Goal: Information Seeking & Learning: Find specific fact

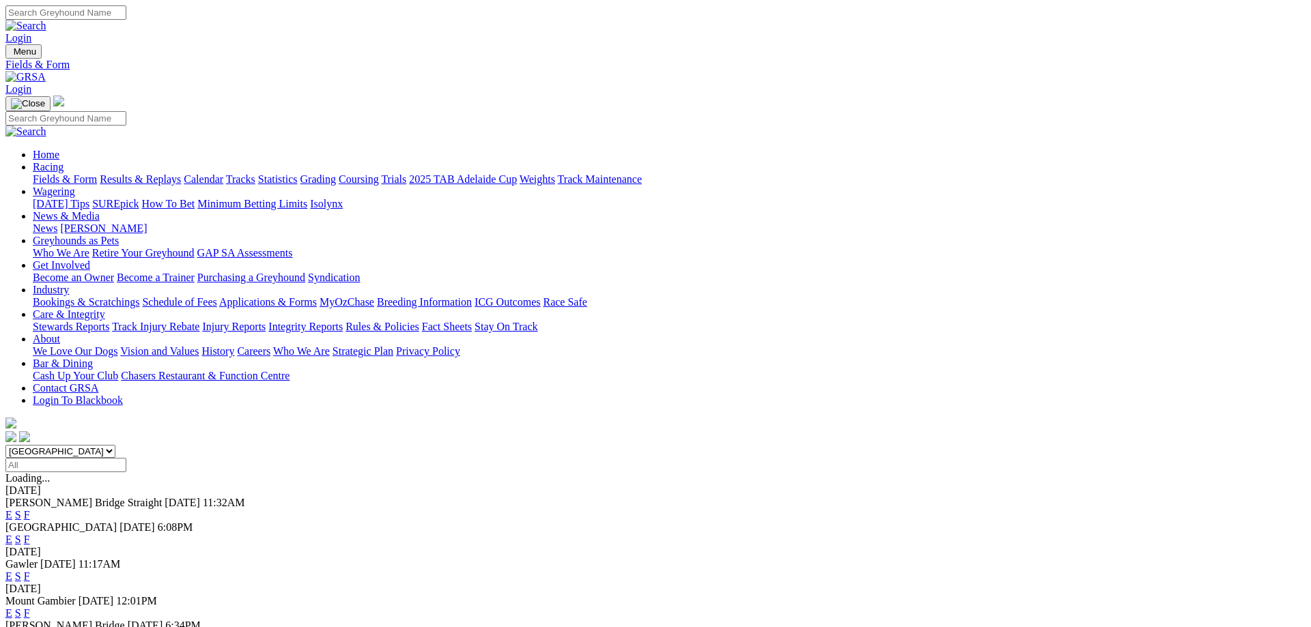
click at [30, 571] on link "F" at bounding box center [27, 577] width 6 height 12
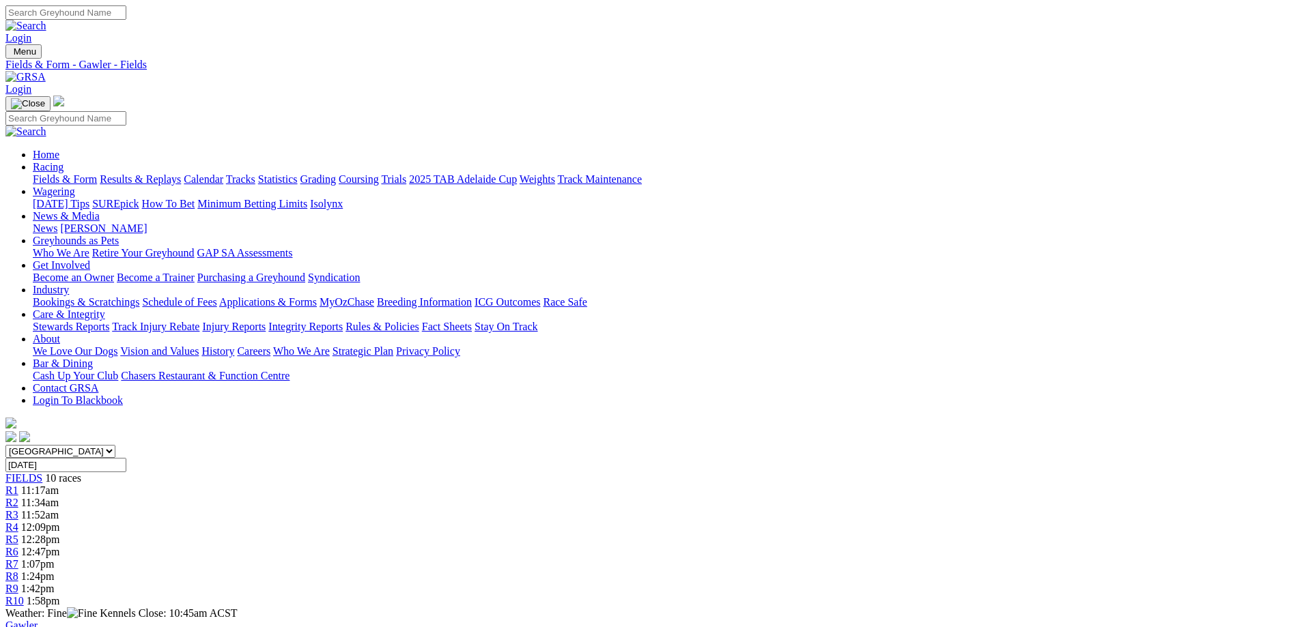
click at [18, 522] on span "R4" at bounding box center [11, 528] width 13 height 12
click at [181, 173] on link "Results & Replays" at bounding box center [140, 179] width 81 height 12
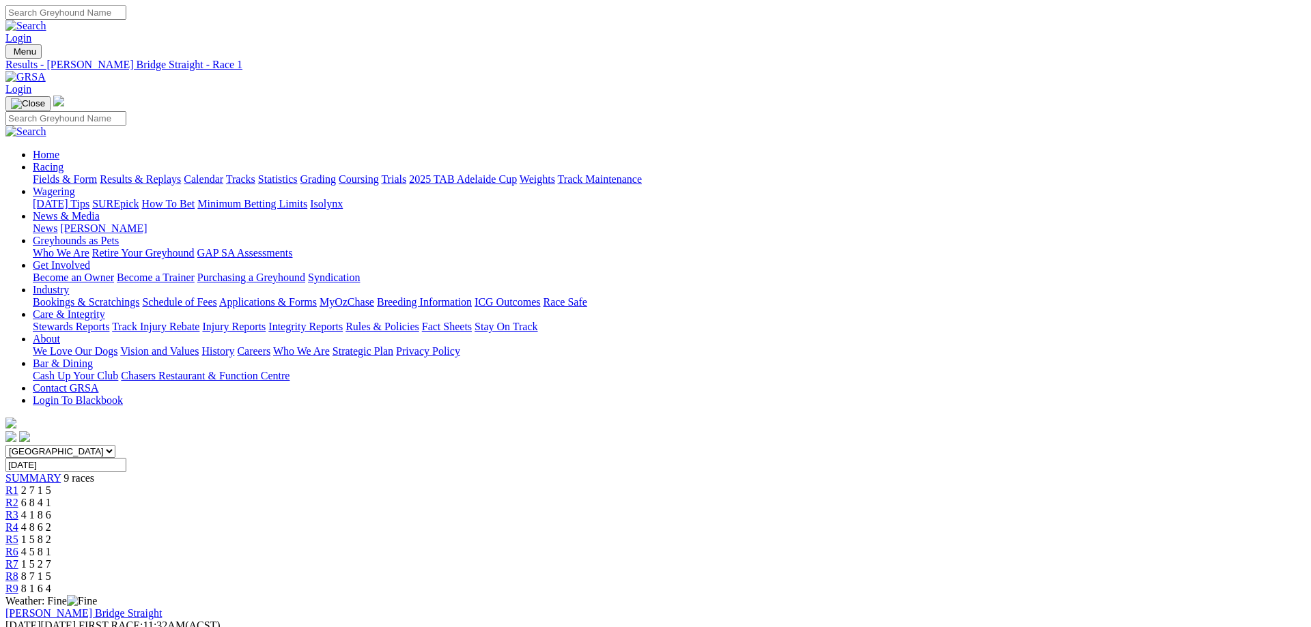
click at [634, 522] on div "R4 4 8 6 2" at bounding box center [655, 528] width 1300 height 12
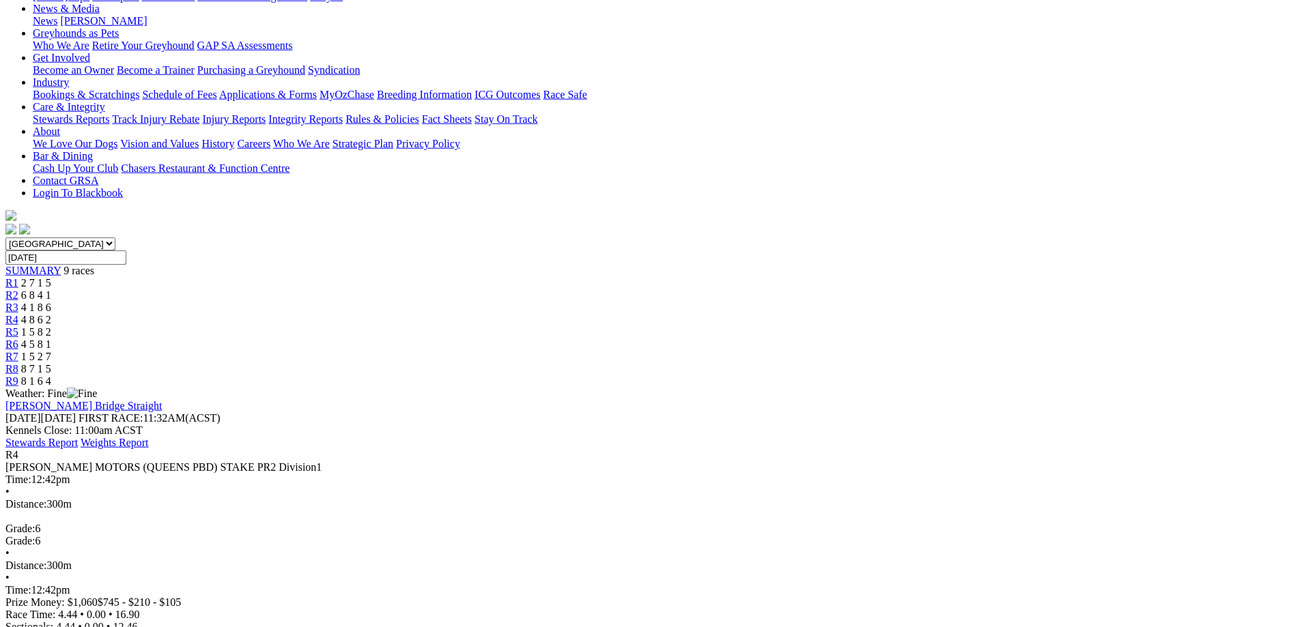
scroll to position [209, 0]
drag, startPoint x: 806, startPoint y: 41, endPoint x: 1105, endPoint y: 145, distance: 316.1
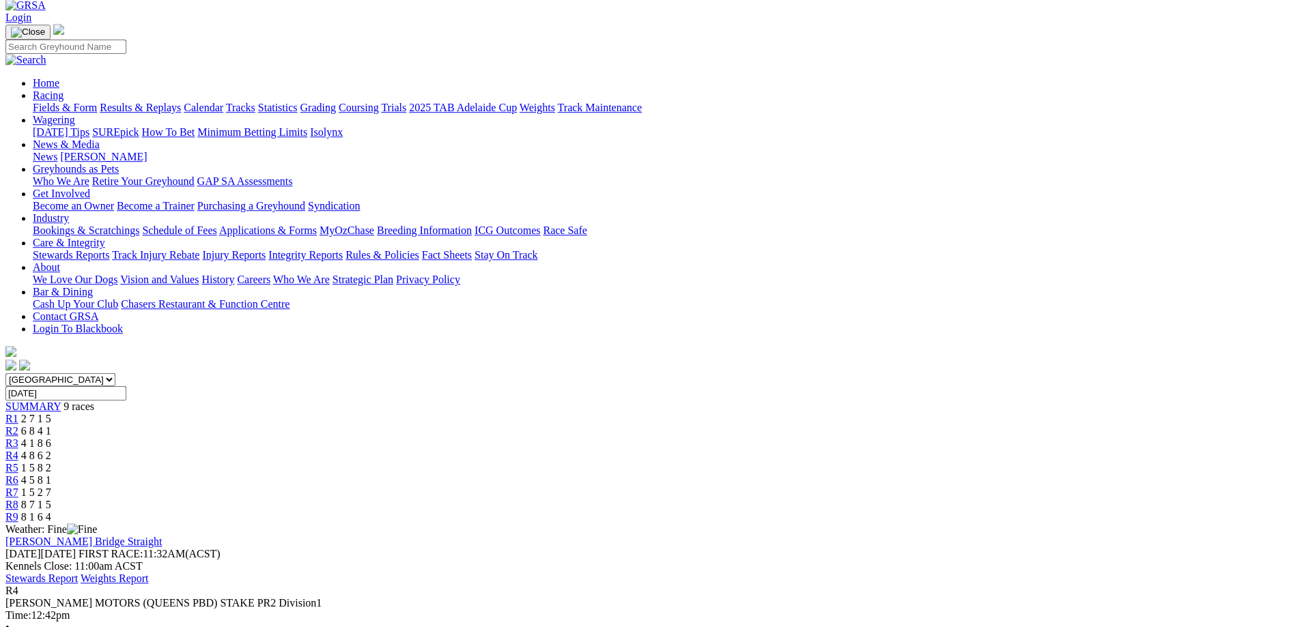
scroll to position [70, 0]
click at [978, 501] on div "R8 8 7 1 5" at bounding box center [655, 507] width 1300 height 12
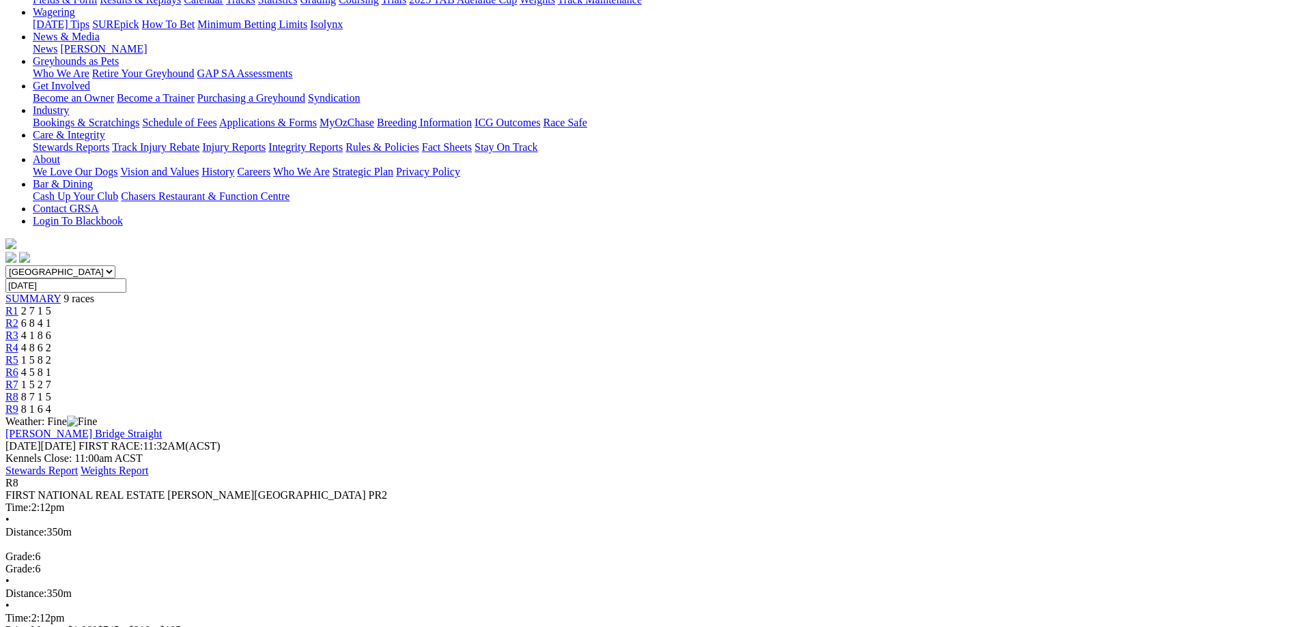
scroll to position [209, 0]
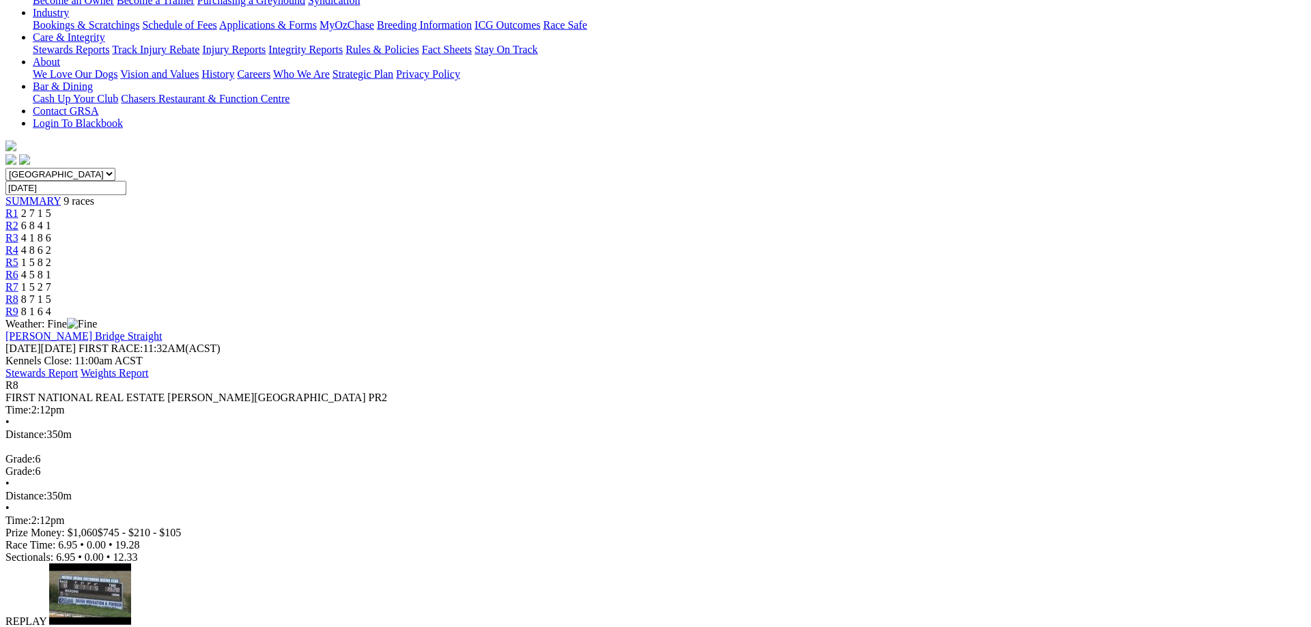
scroll to position [279, 0]
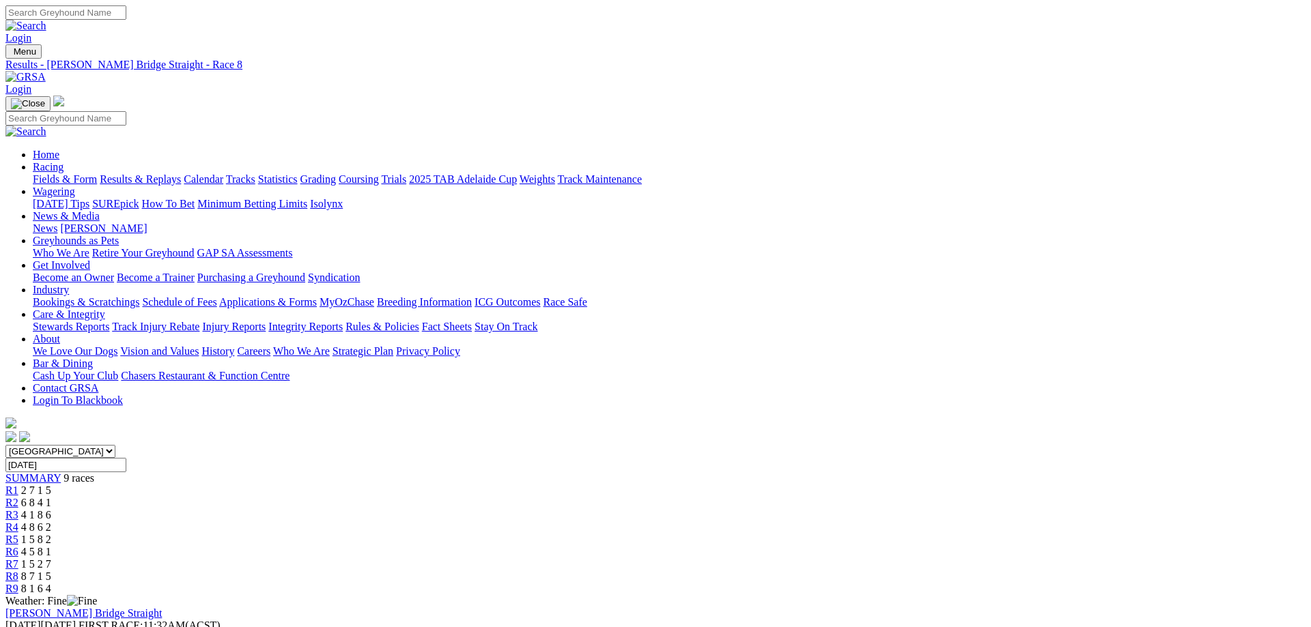
click at [439, 497] on div "R2 6 8 4 1" at bounding box center [655, 503] width 1300 height 12
click at [97, 173] on link "Fields & Form" at bounding box center [65, 179] width 64 height 12
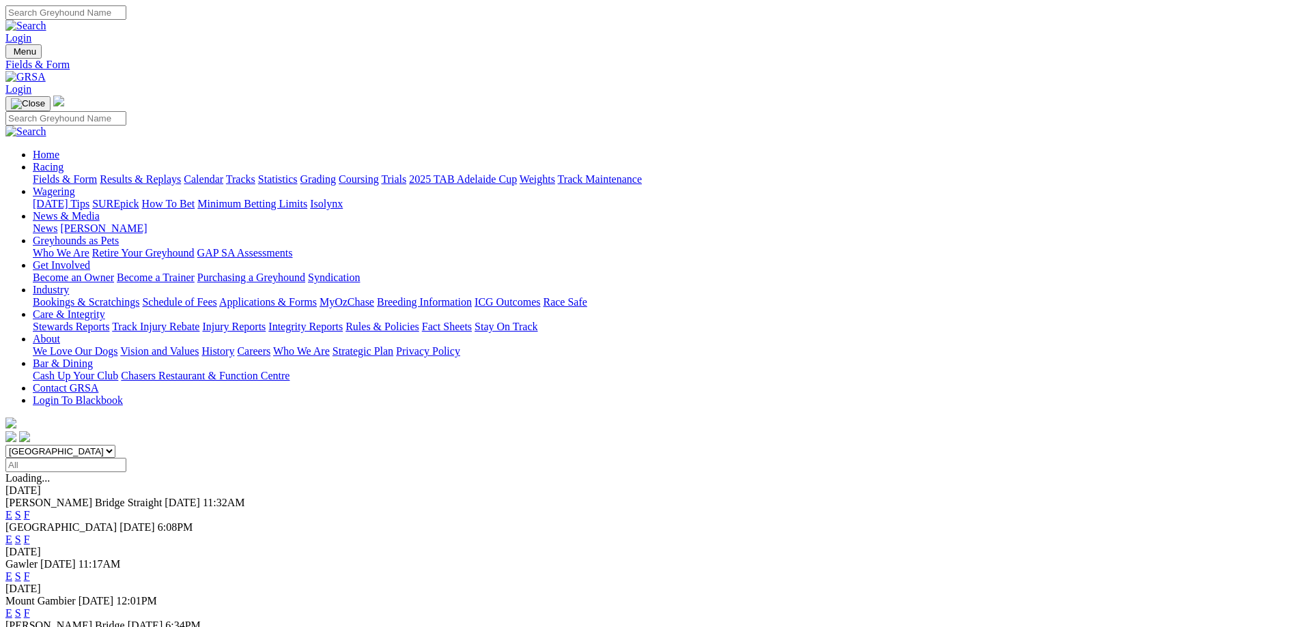
click at [30, 571] on link "F" at bounding box center [27, 577] width 6 height 12
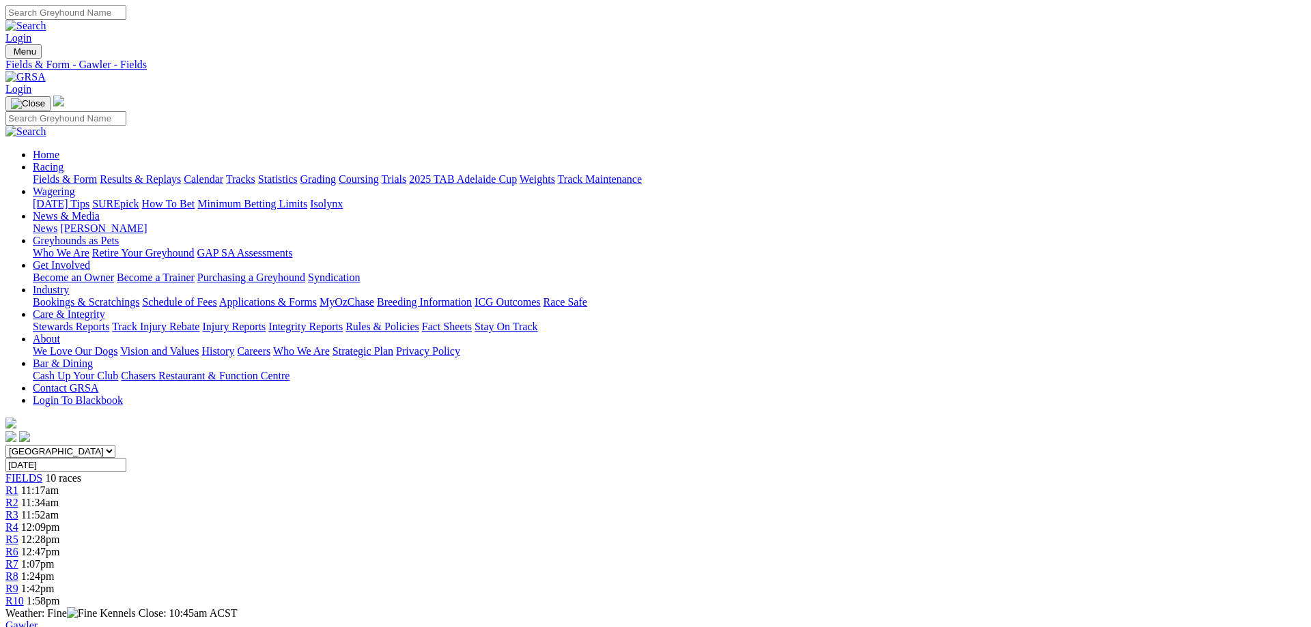
click at [223, 173] on link "Calendar" at bounding box center [204, 179] width 40 height 12
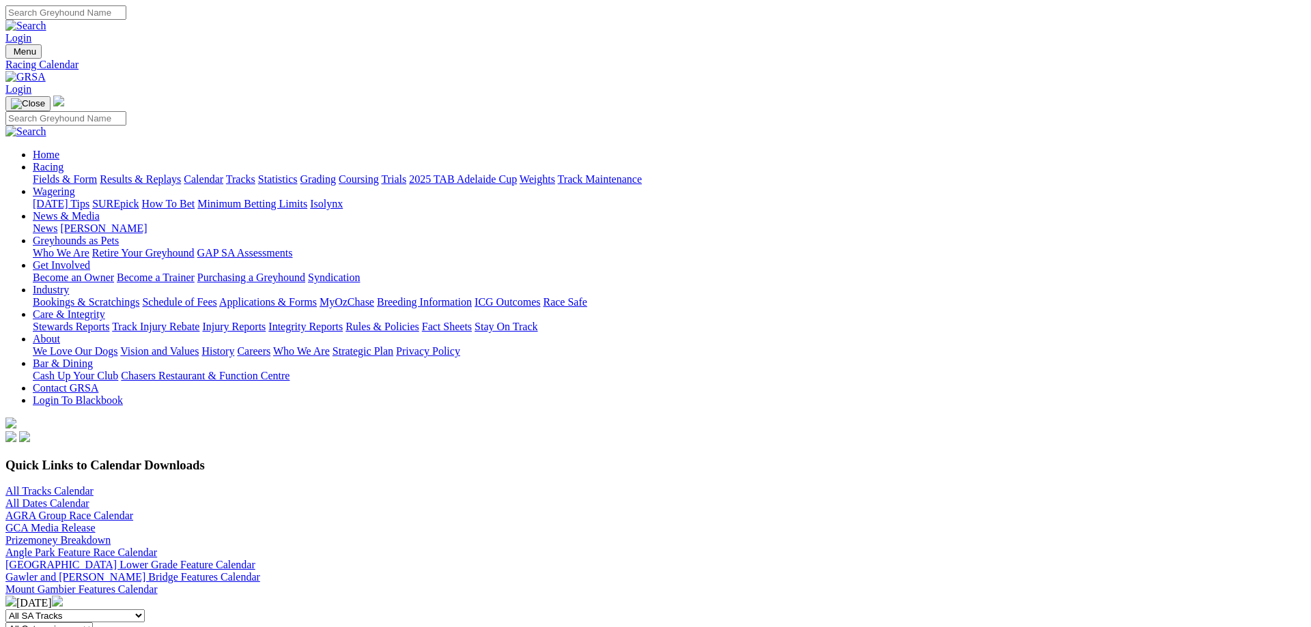
click at [94, 485] on link "All Tracks Calendar" at bounding box center [49, 491] width 88 height 12
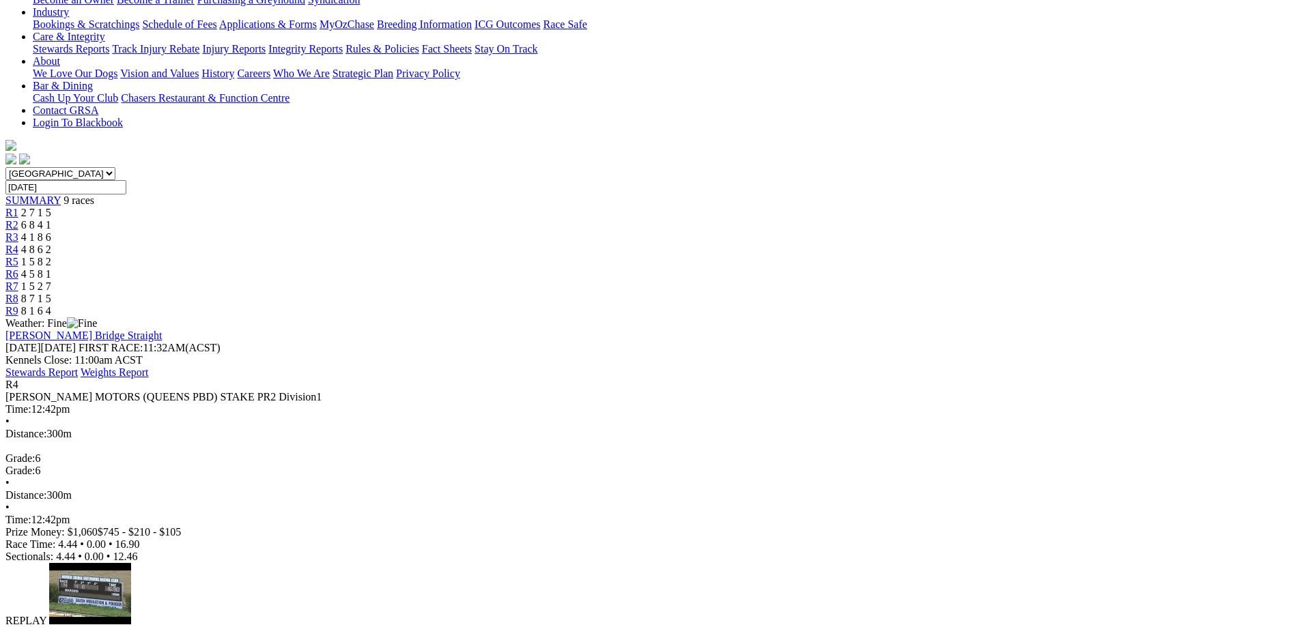
scroll to position [348, 0]
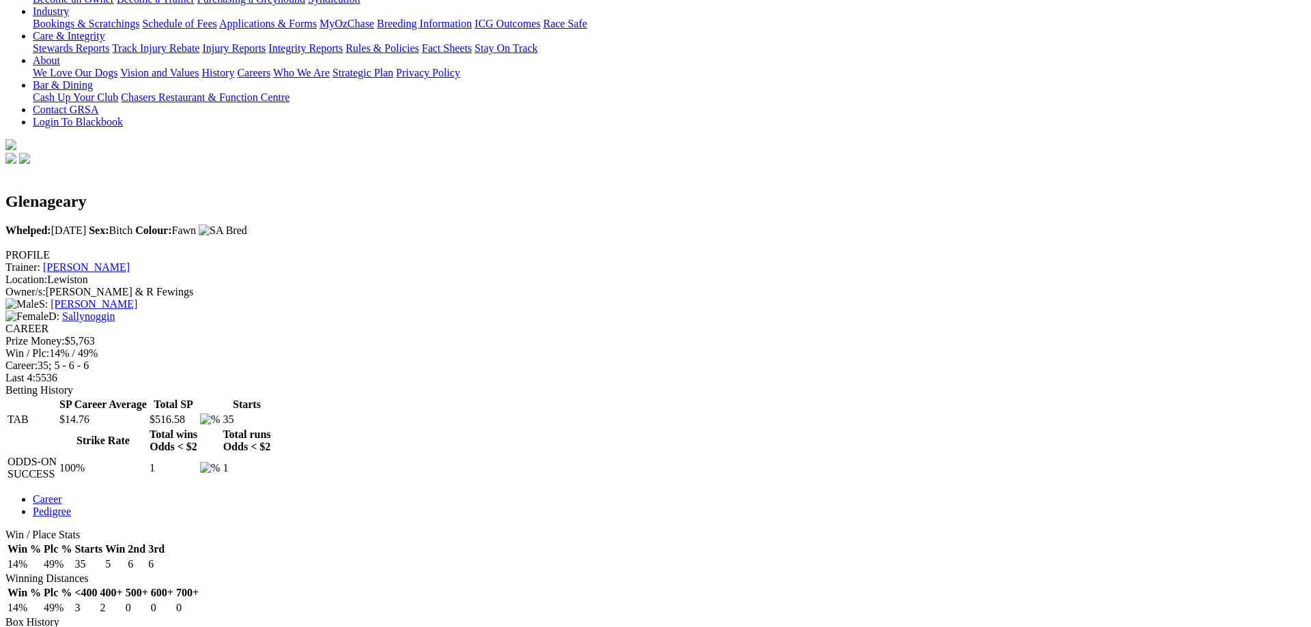
scroll to position [70, 0]
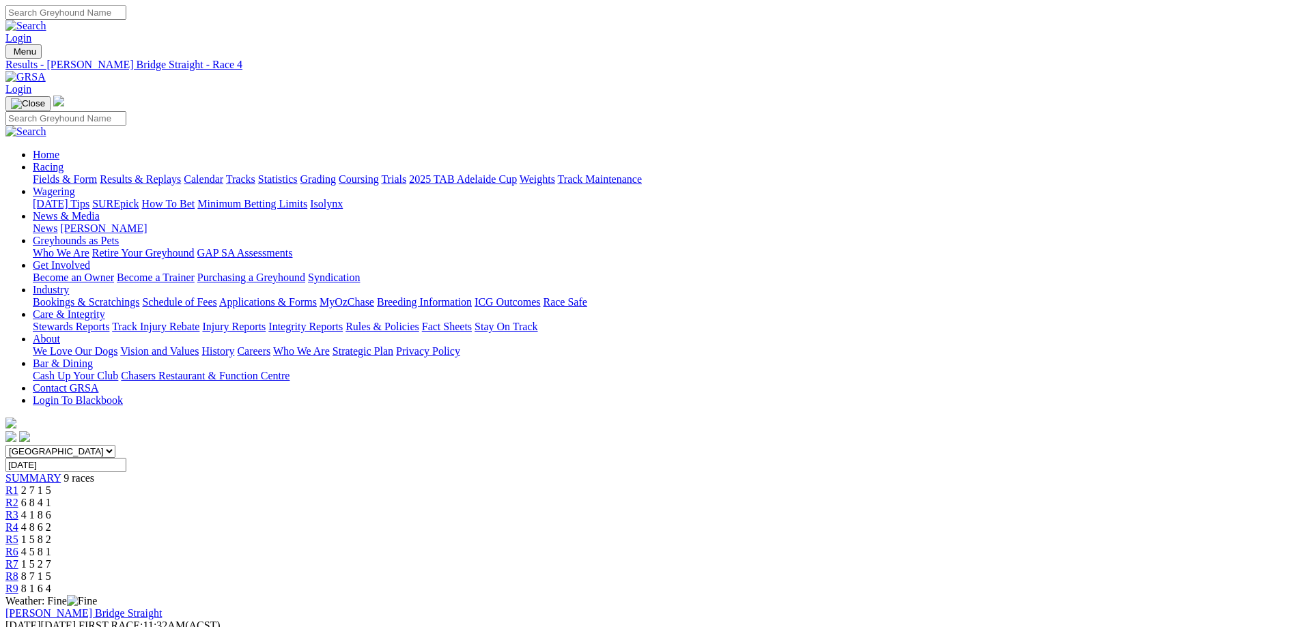
click at [181, 173] on link "Results & Replays" at bounding box center [140, 179] width 81 height 12
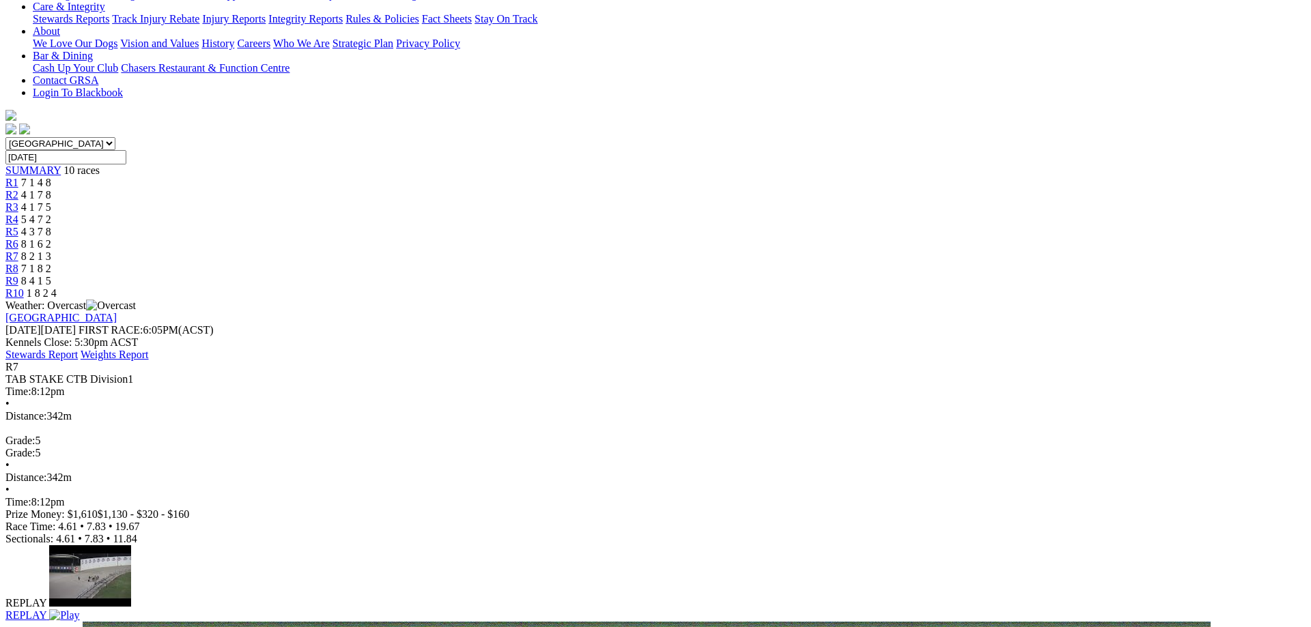
scroll to position [348, 0]
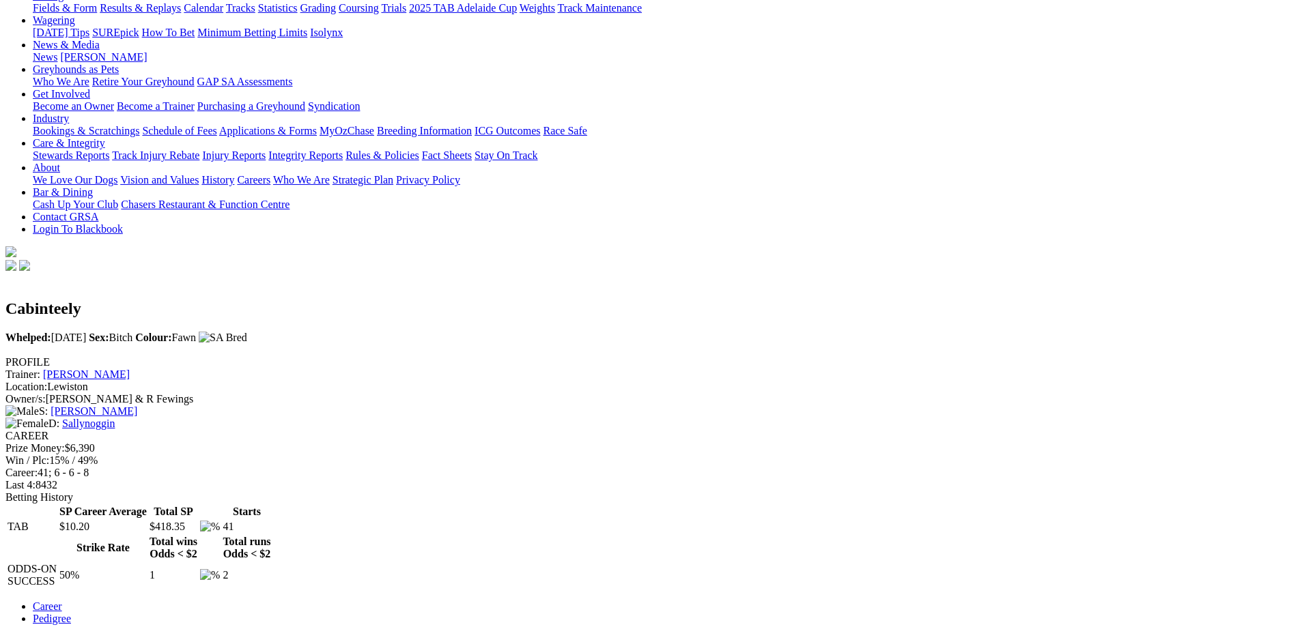
scroll to position [139, 0]
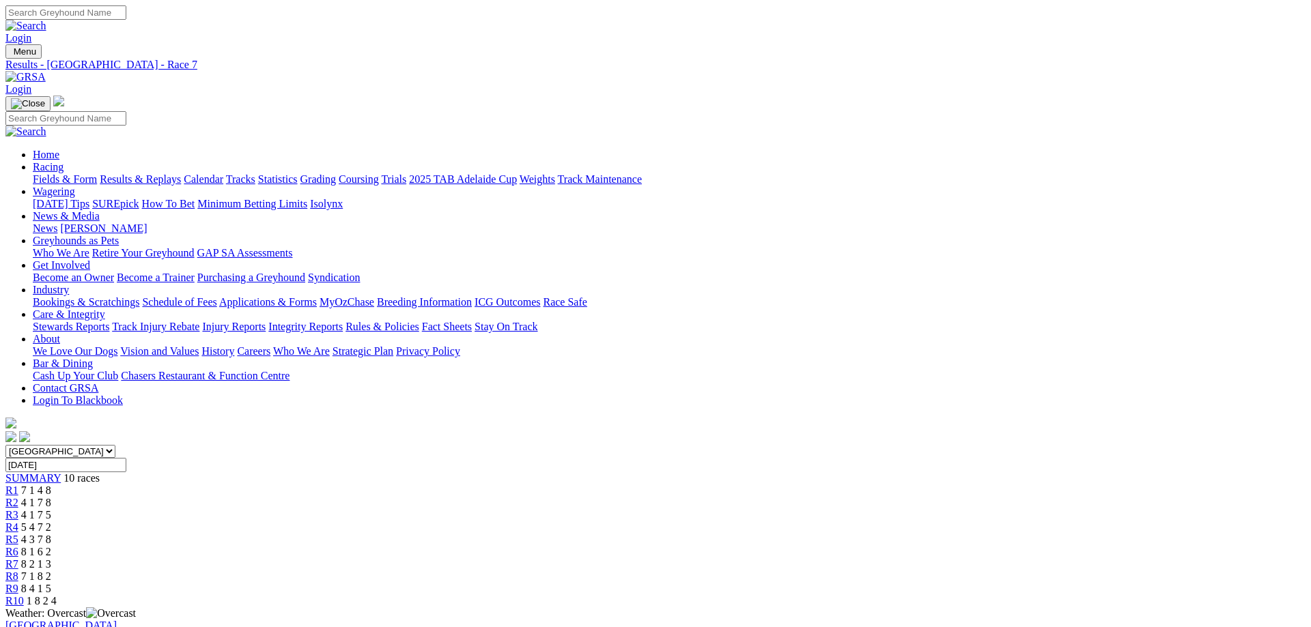
click at [1052, 595] on div "R10 1 8 2 4" at bounding box center [655, 601] width 1300 height 12
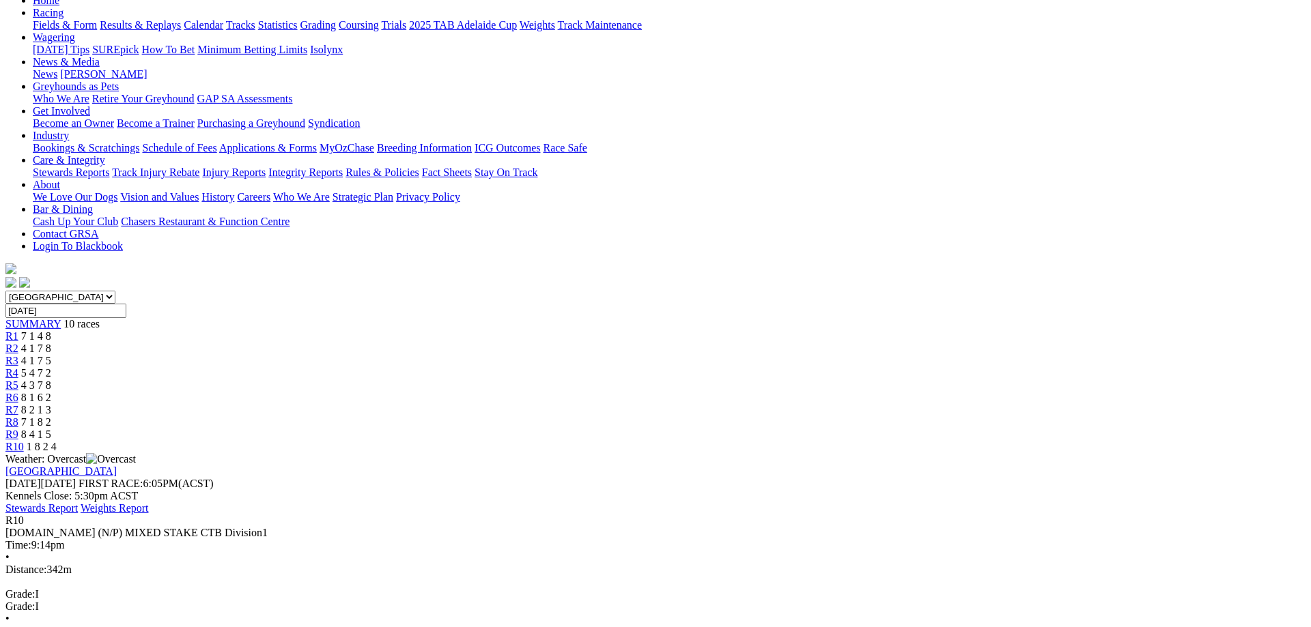
scroll to position [279, 0]
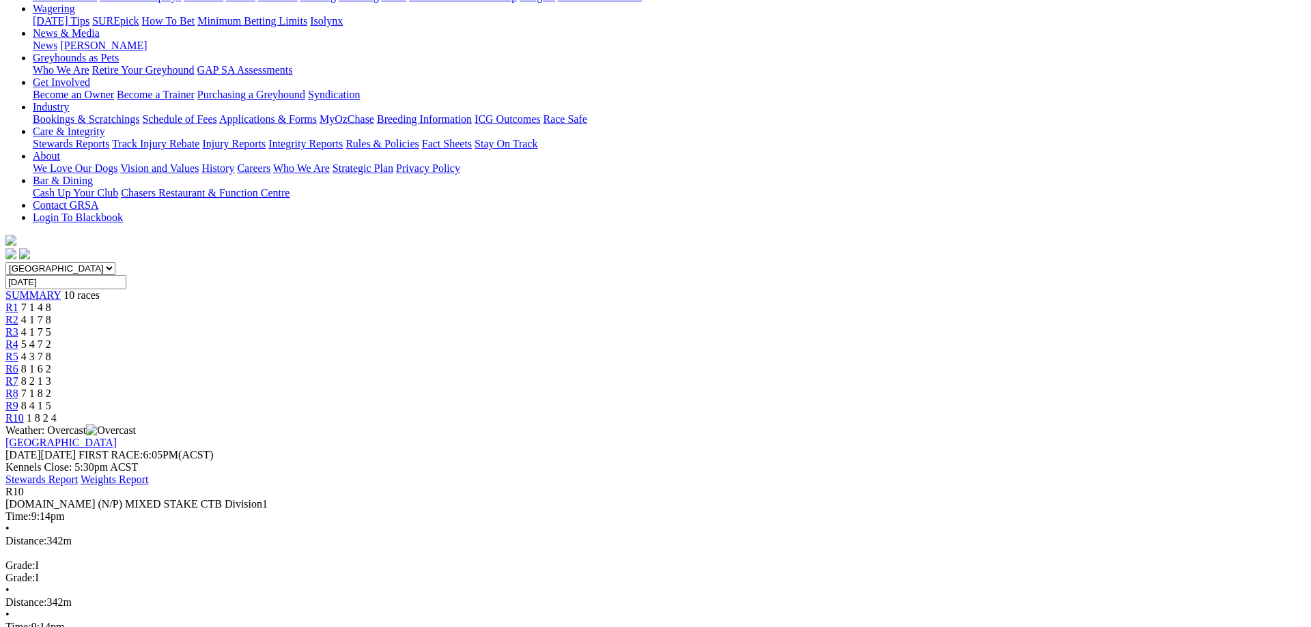
scroll to position [70, 0]
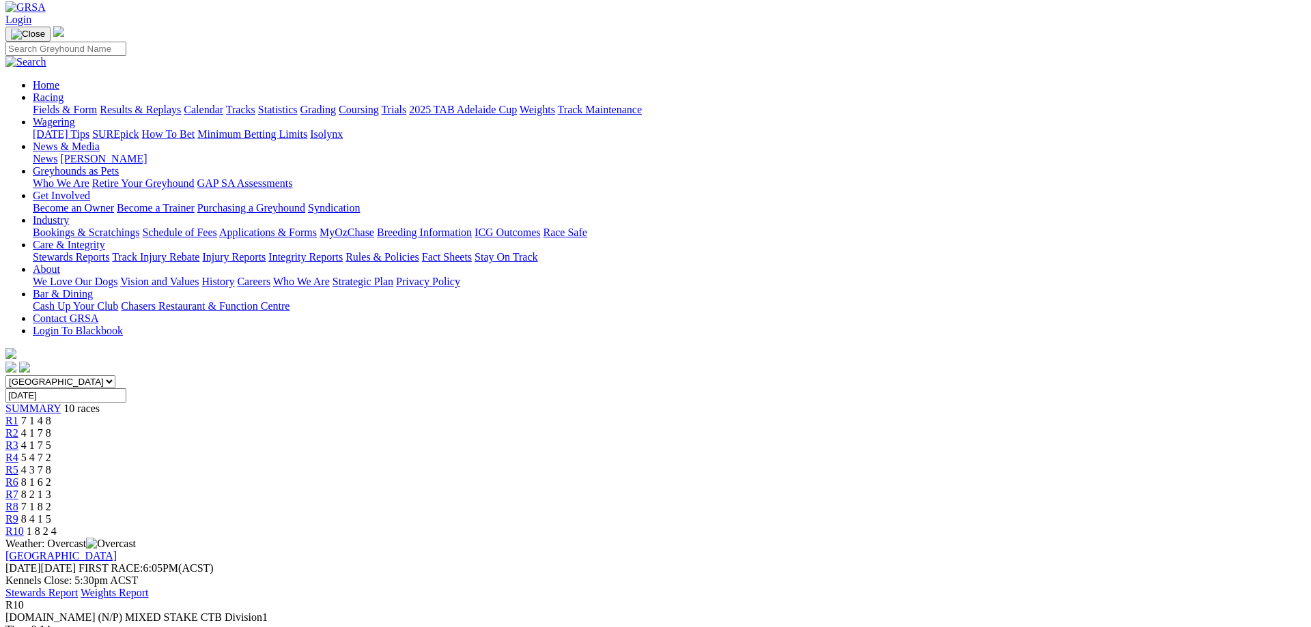
click at [18, 513] on link "R9" at bounding box center [11, 519] width 13 height 12
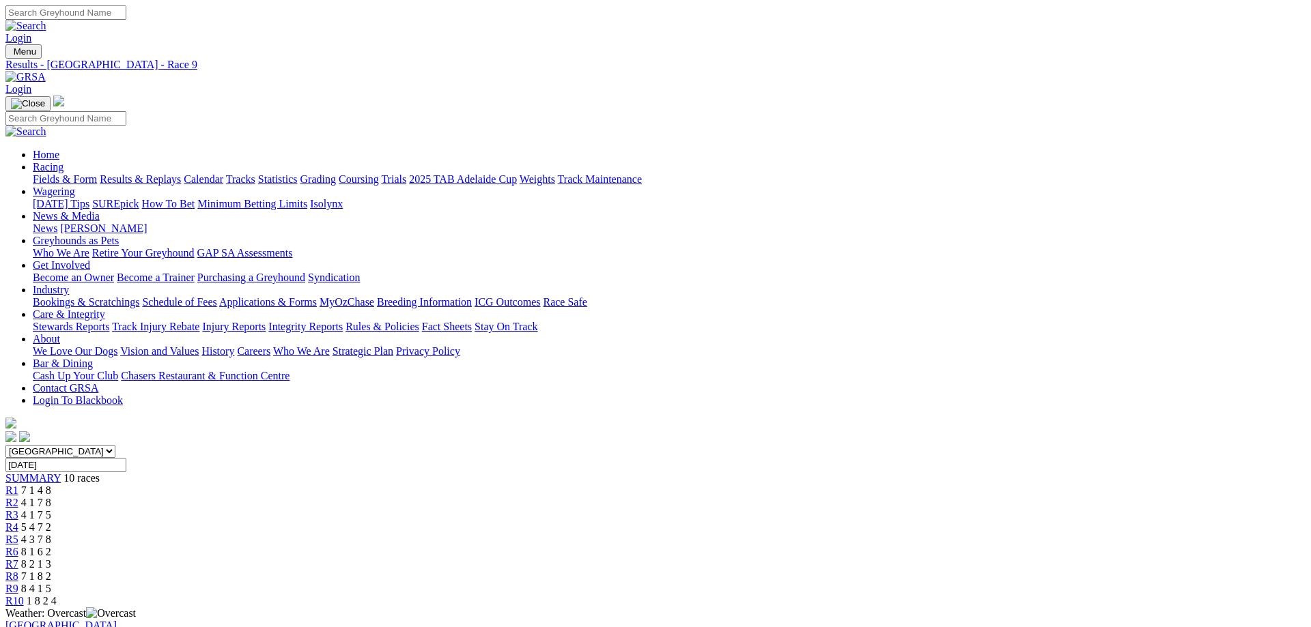
click at [892, 571] on div "R8 7 1 8 2" at bounding box center [655, 577] width 1300 height 12
click at [18, 559] on span "R7" at bounding box center [11, 565] width 13 height 12
click at [18, 546] on link "R6" at bounding box center [11, 552] width 13 height 12
click at [18, 534] on link "R5" at bounding box center [11, 540] width 13 height 12
click at [18, 522] on link "R4" at bounding box center [11, 528] width 13 height 12
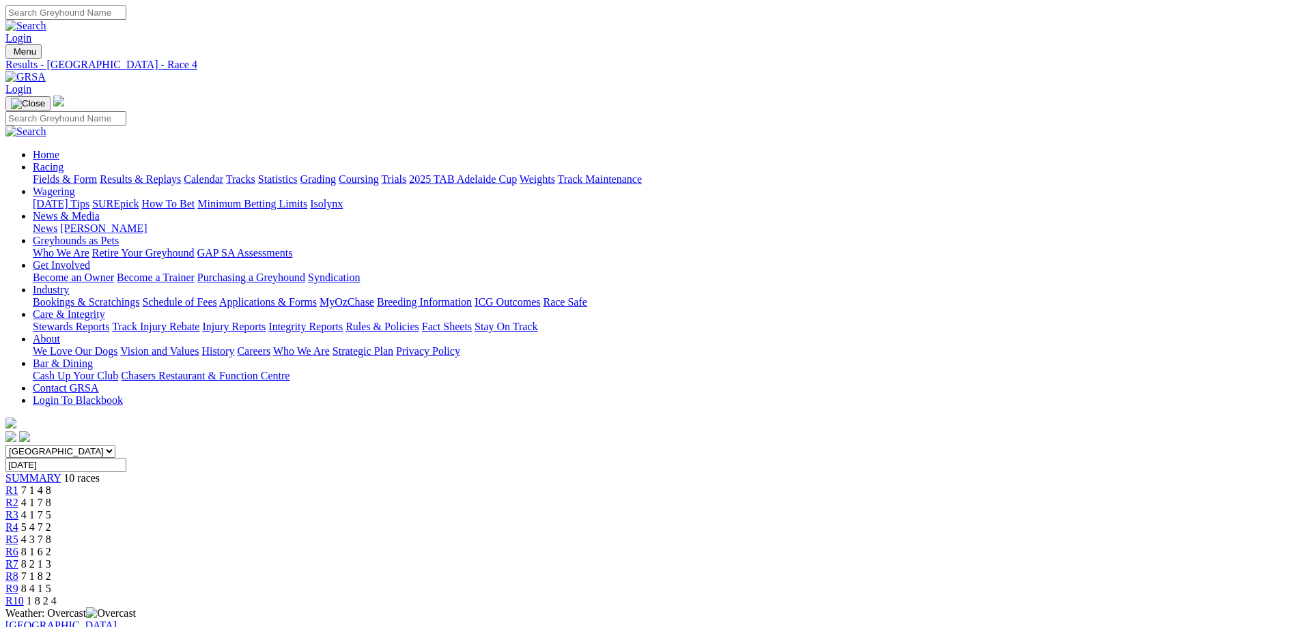
click at [24, 595] on link "R10" at bounding box center [14, 601] width 18 height 12
click at [181, 173] on link "Results & Replays" at bounding box center [140, 179] width 81 height 12
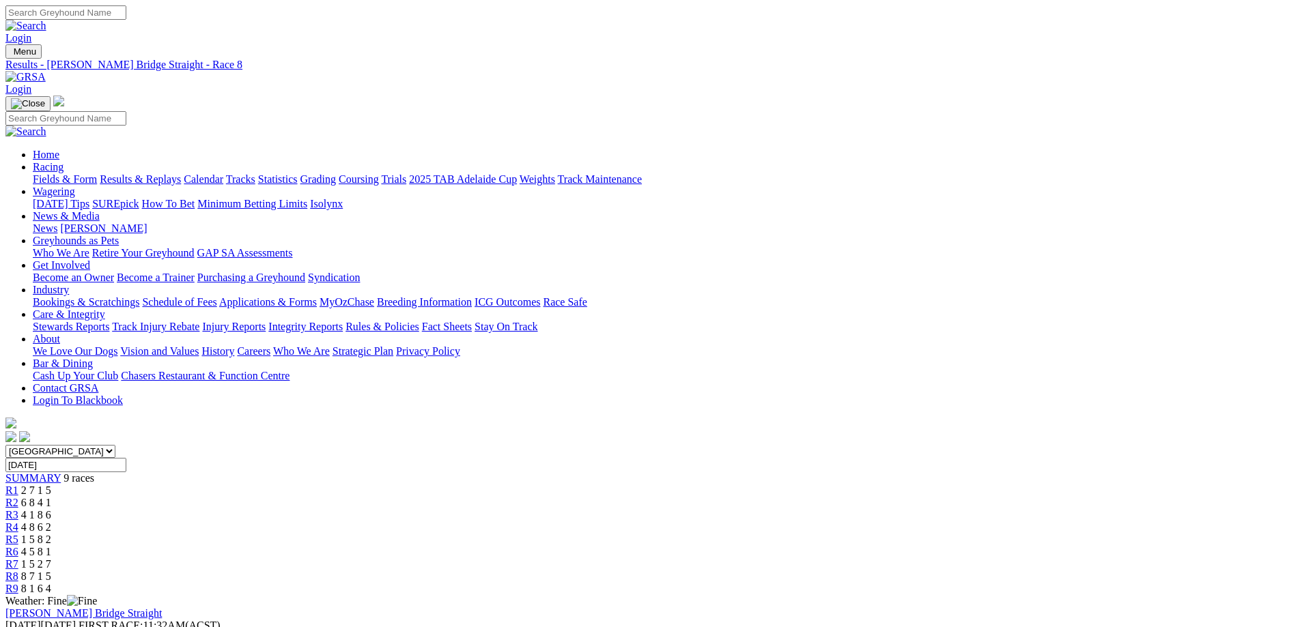
click at [18, 485] on link "R1" at bounding box center [11, 491] width 13 height 12
click at [471, 497] on div "R2 6 8 4 1" at bounding box center [655, 503] width 1300 height 12
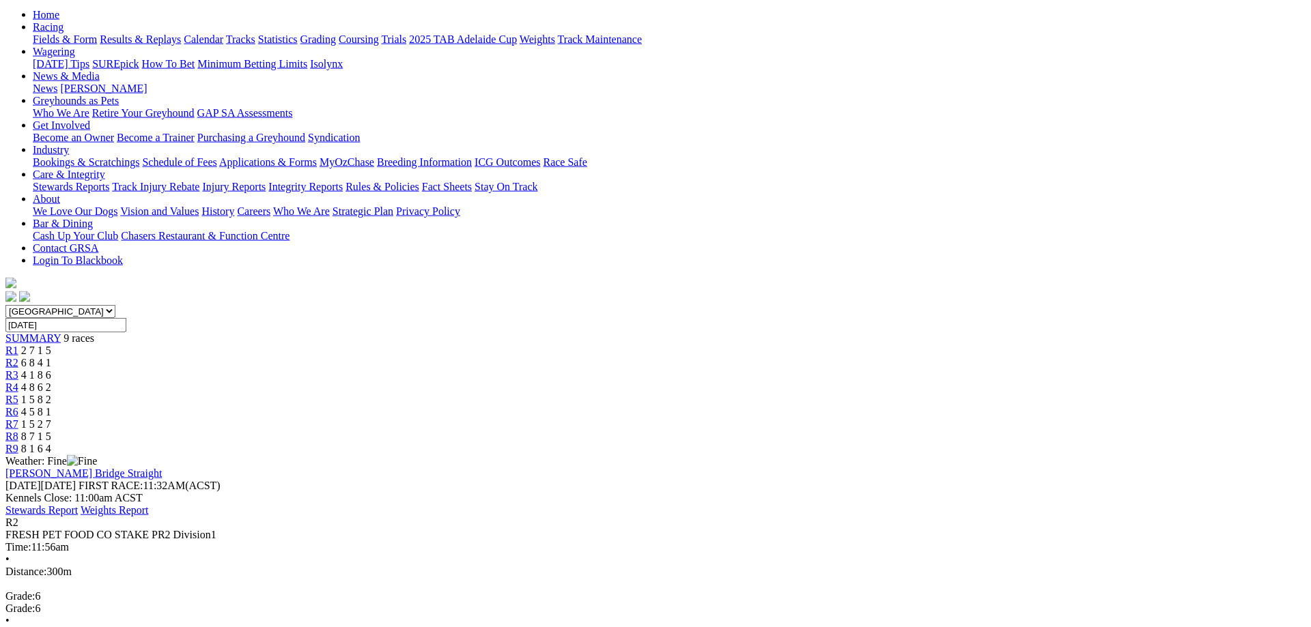
scroll to position [139, 0]
click at [18, 345] on link "R1" at bounding box center [11, 351] width 13 height 12
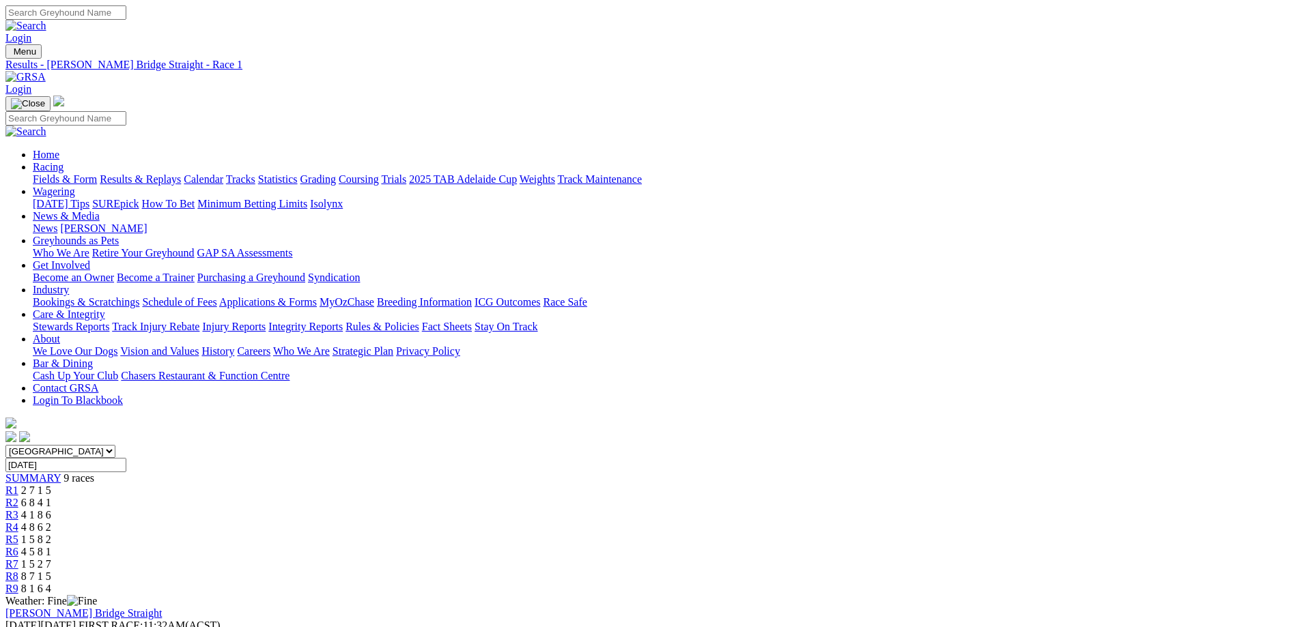
click at [978, 571] on div "R8 8 7 1 5" at bounding box center [655, 577] width 1300 height 12
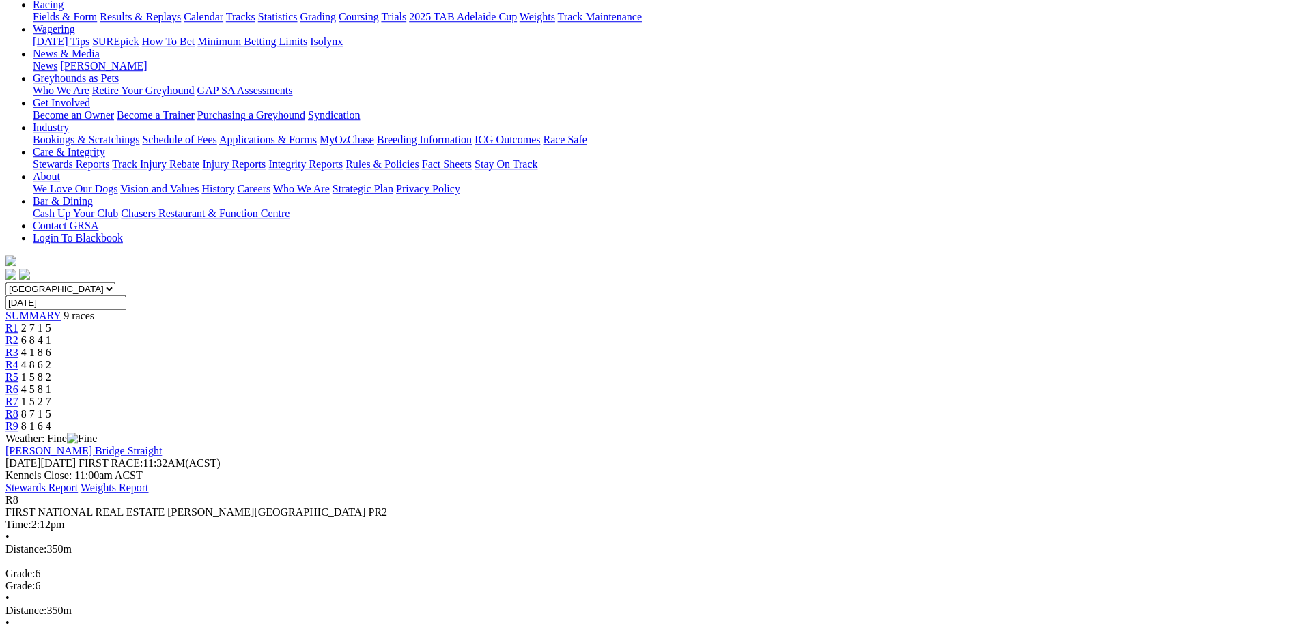
scroll to position [139, 0]
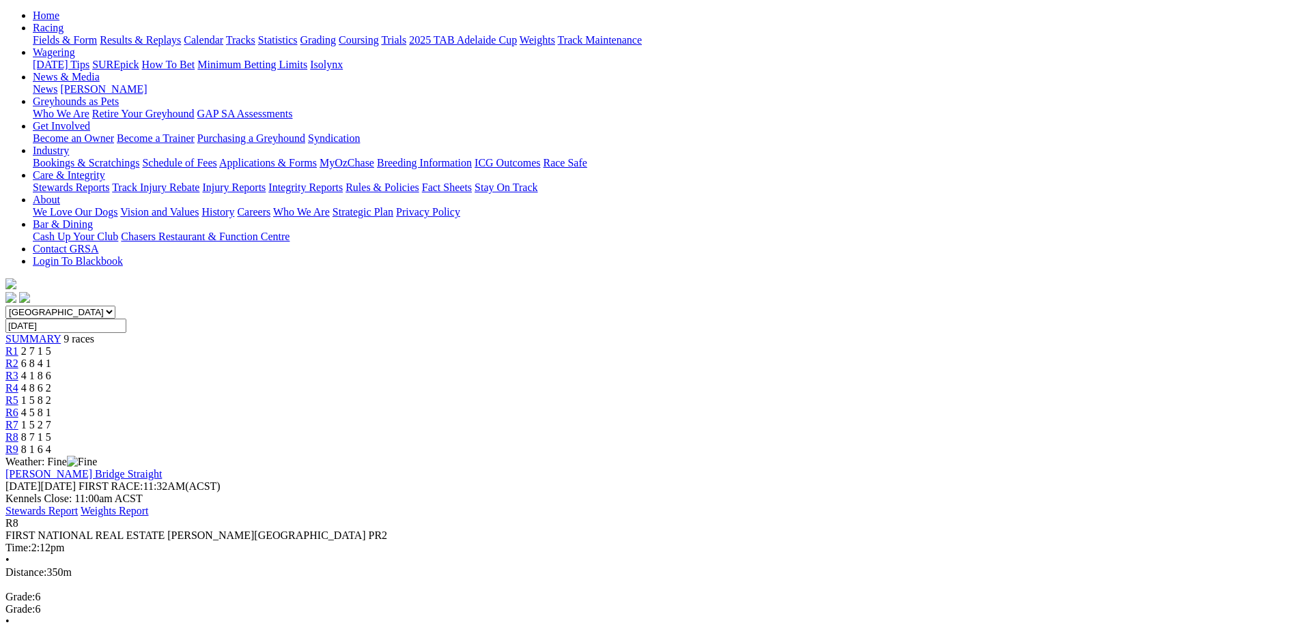
click at [51, 345] on span "2 7 1 5" at bounding box center [36, 351] width 30 height 12
